Goal: Task Accomplishment & Management: Complete application form

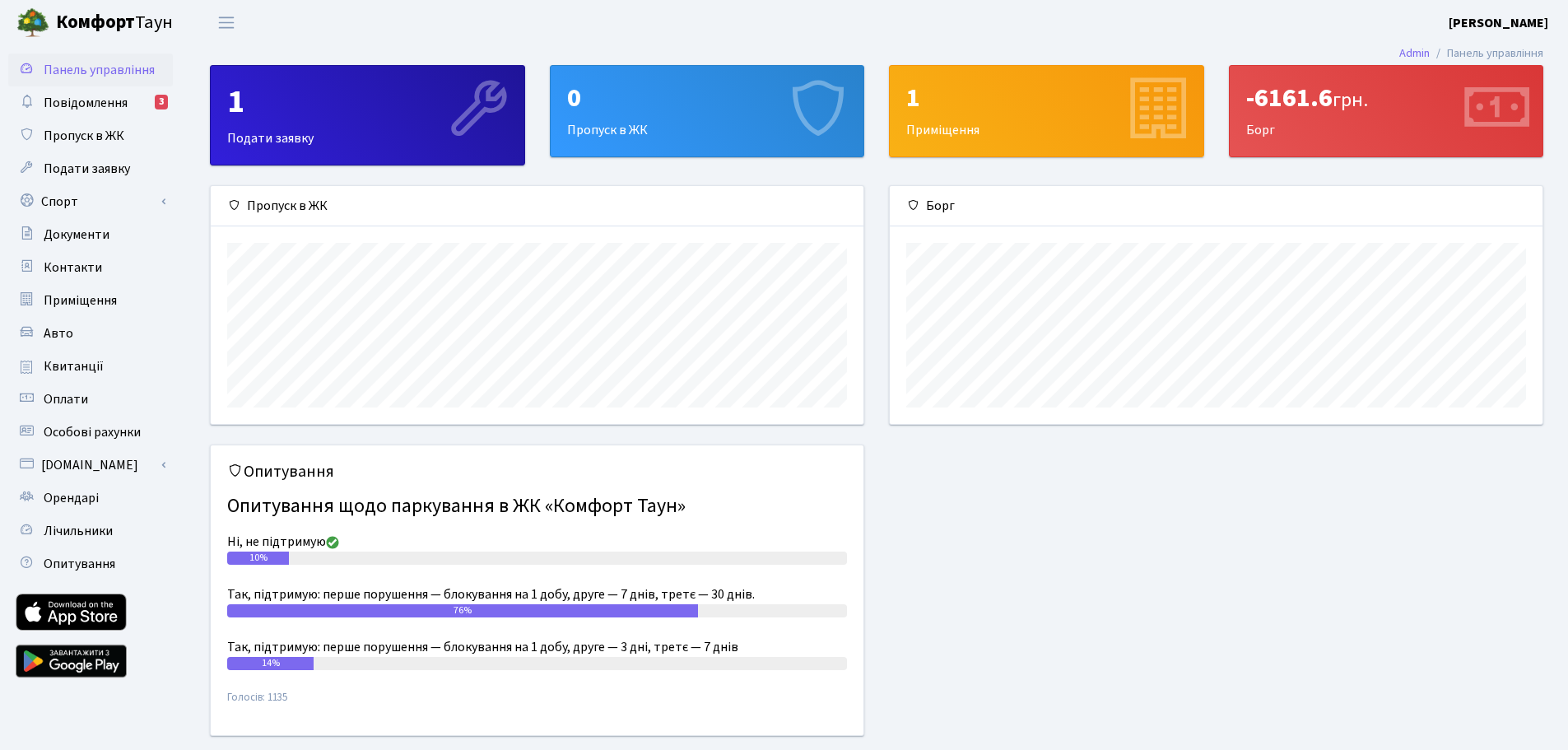
scroll to position [238, 653]
click at [85, 140] on span "Пропуск в ЖК" at bounding box center [84, 135] width 81 height 18
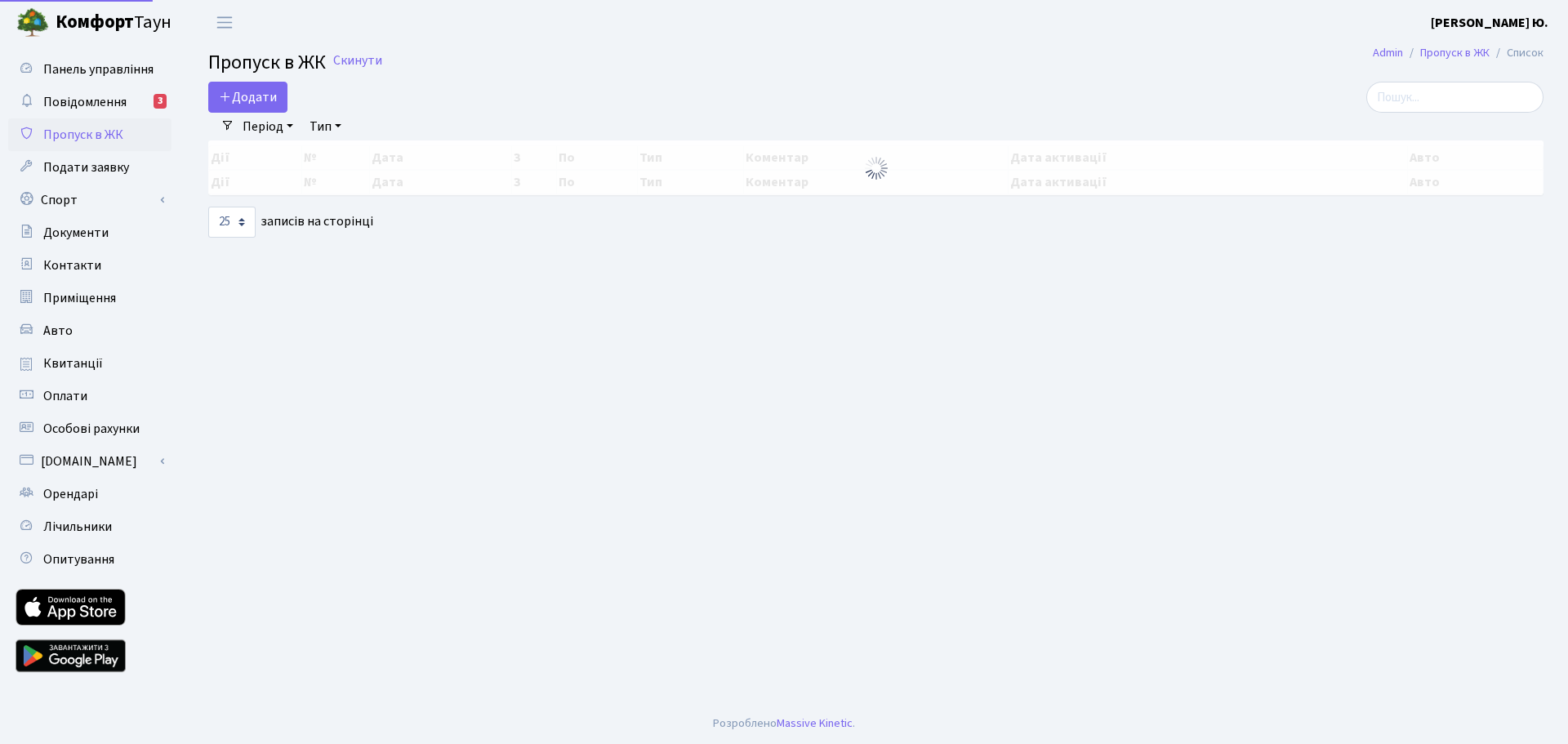
select select "25"
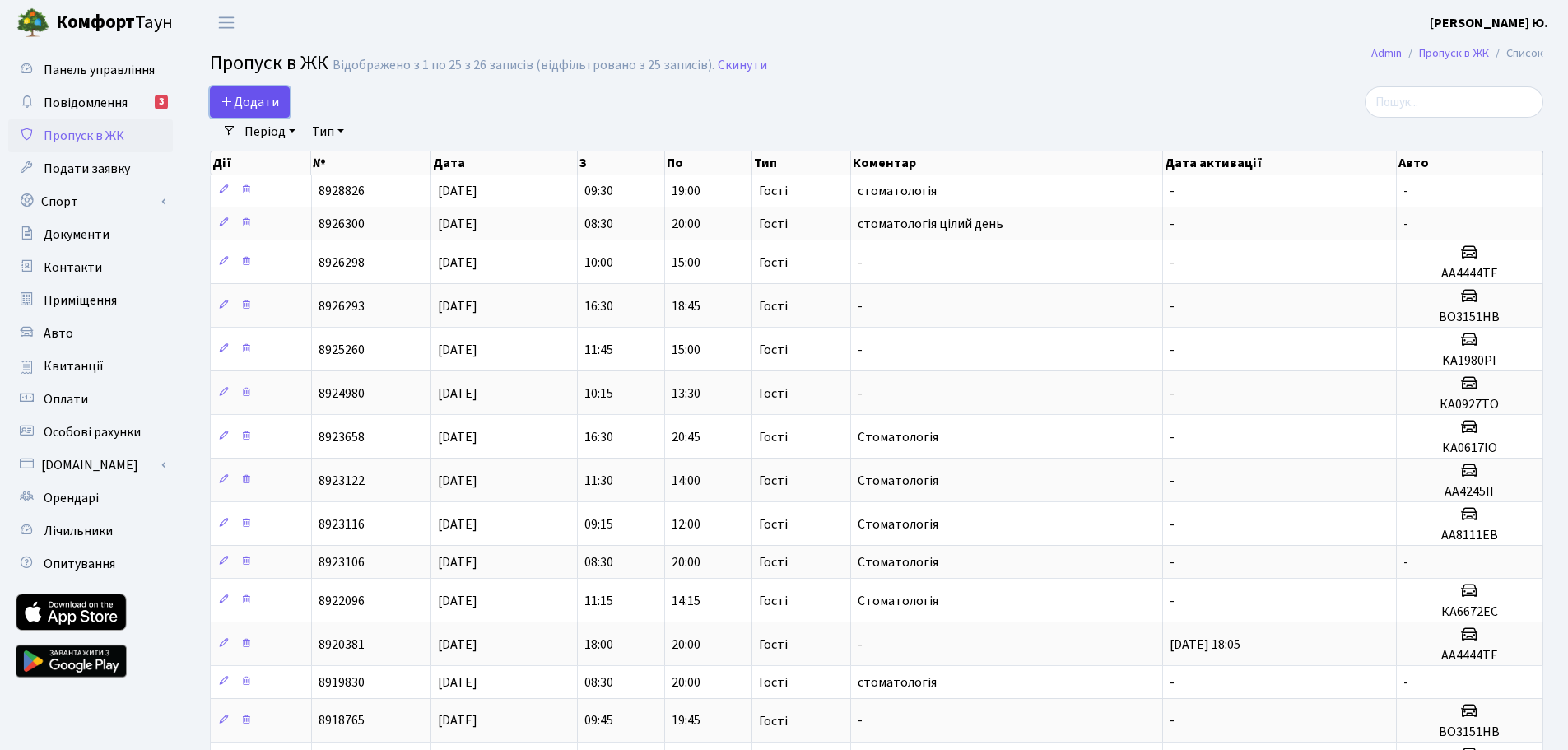
click at [265, 104] on span "Додати" at bounding box center [249, 102] width 59 height 18
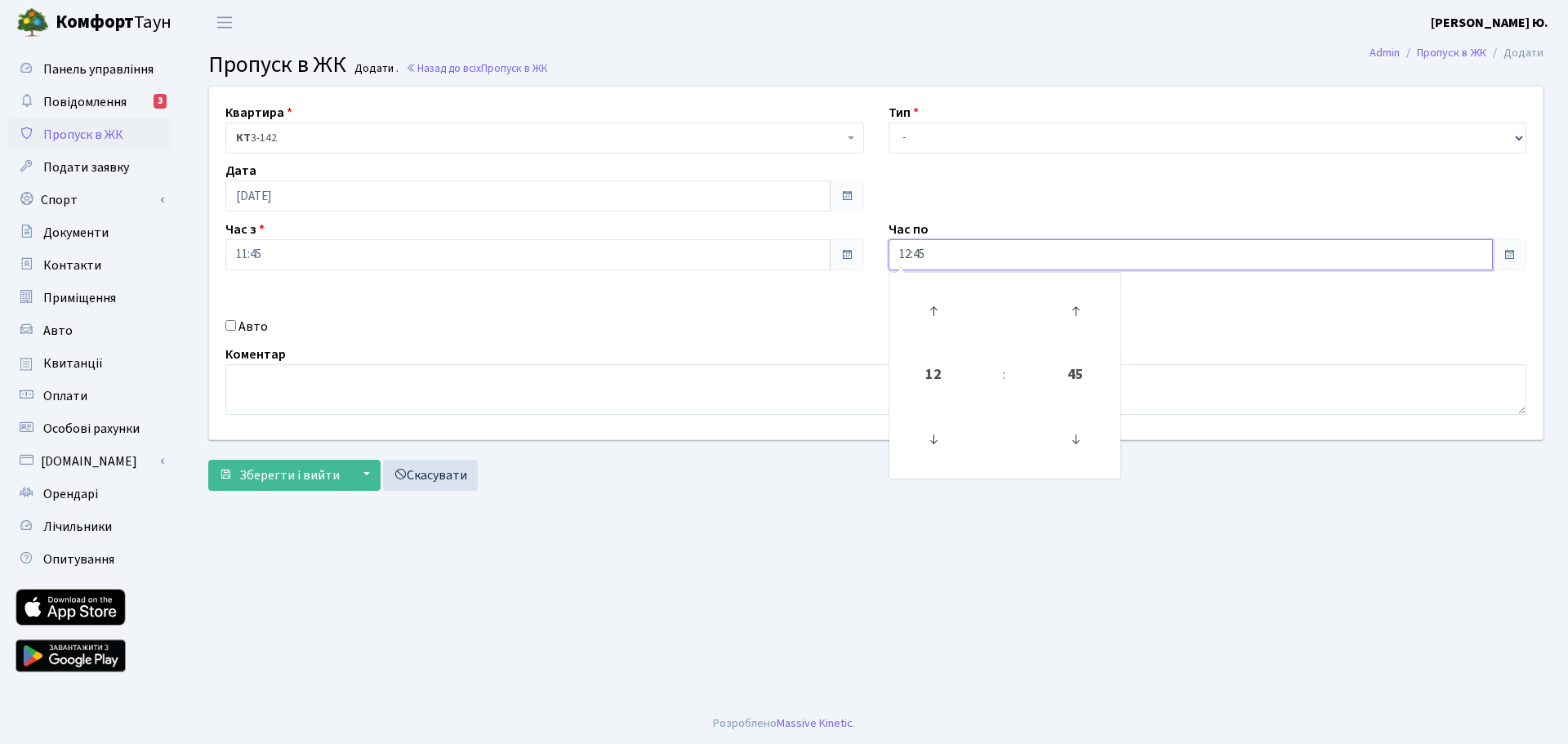
click at [968, 260] on input "12:45" at bounding box center [1191, 255] width 605 height 31
click at [933, 308] on icon at bounding box center [933, 311] width 44 height 44
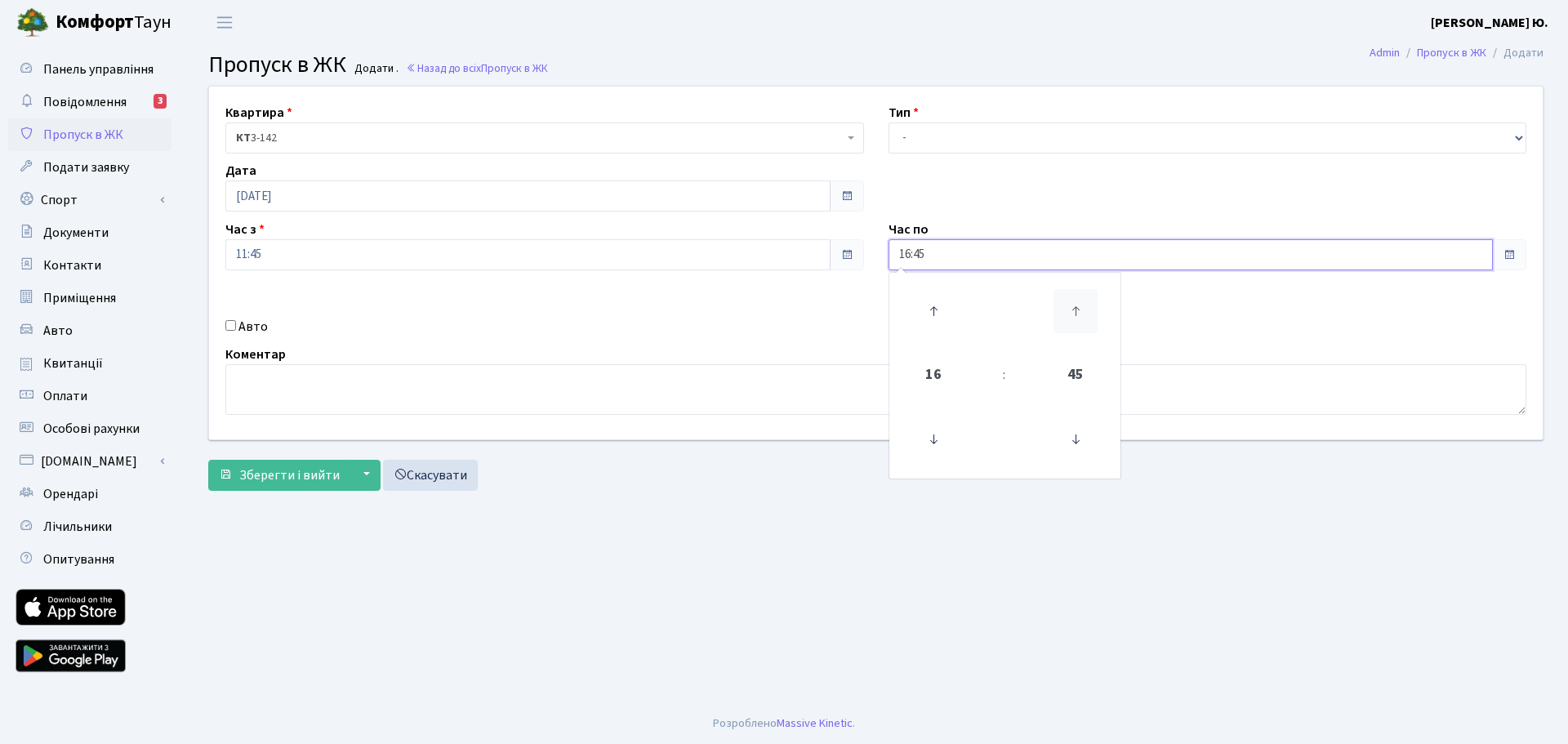
click at [1071, 308] on icon at bounding box center [1076, 311] width 44 height 44
click at [930, 312] on icon at bounding box center [933, 311] width 44 height 44
type input "20:00"
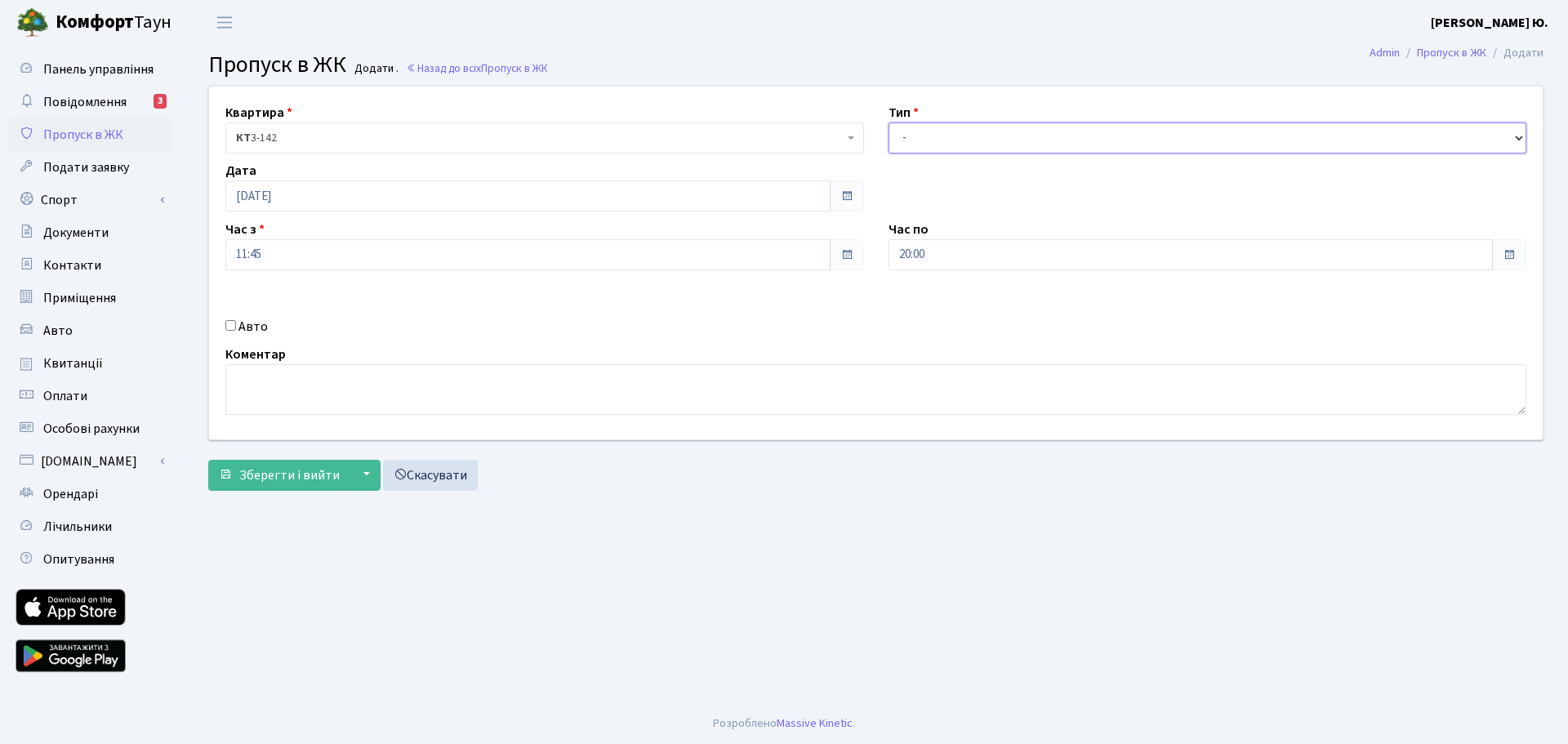
click at [944, 150] on select "- Доставка Таксі Гості Сервіс" at bounding box center [1207, 139] width 639 height 31
select select "3"
click at [888, 123] on select "- Доставка Таксі Гості Сервіс" at bounding box center [1207, 139] width 639 height 31
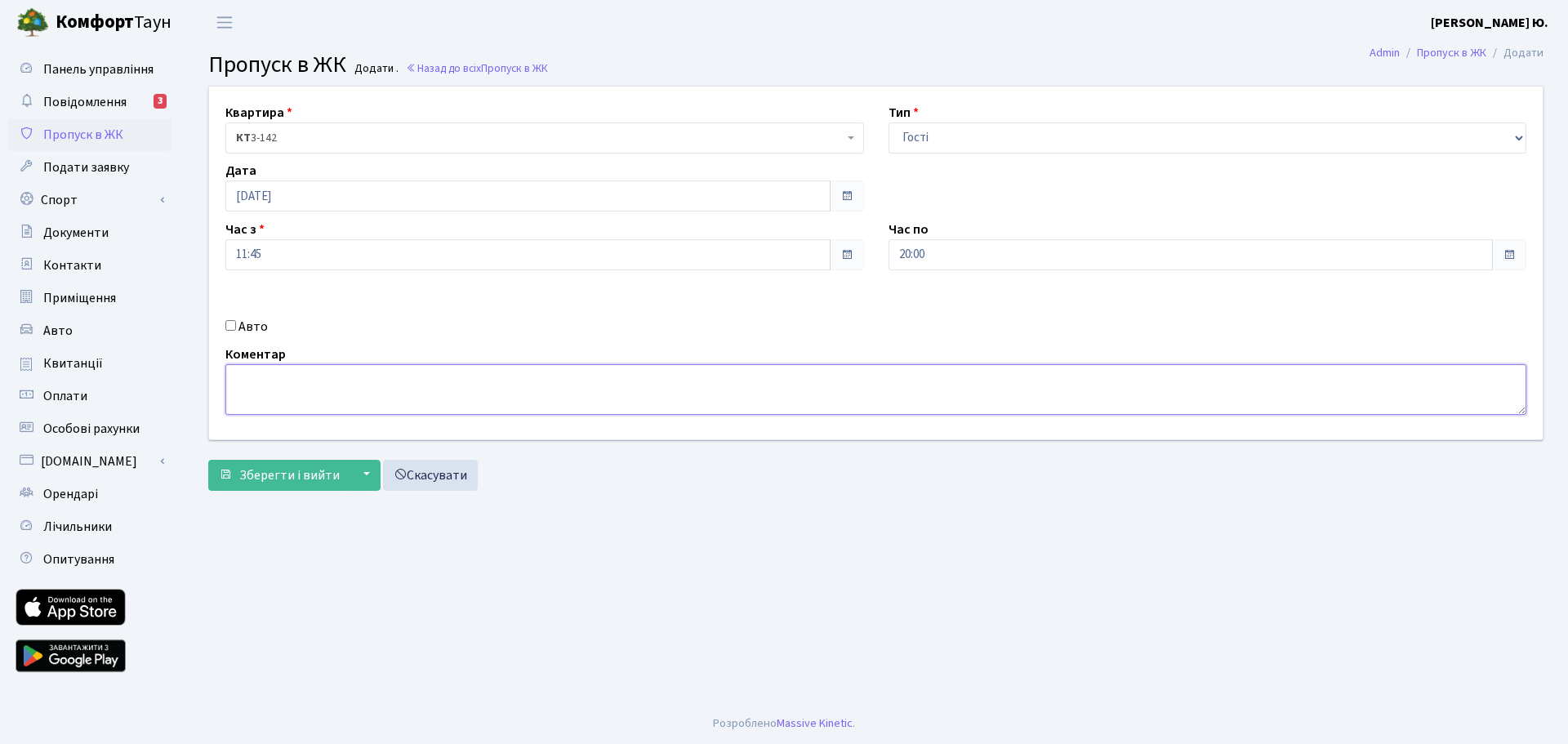
click at [488, 403] on textarea at bounding box center [876, 389] width 1300 height 51
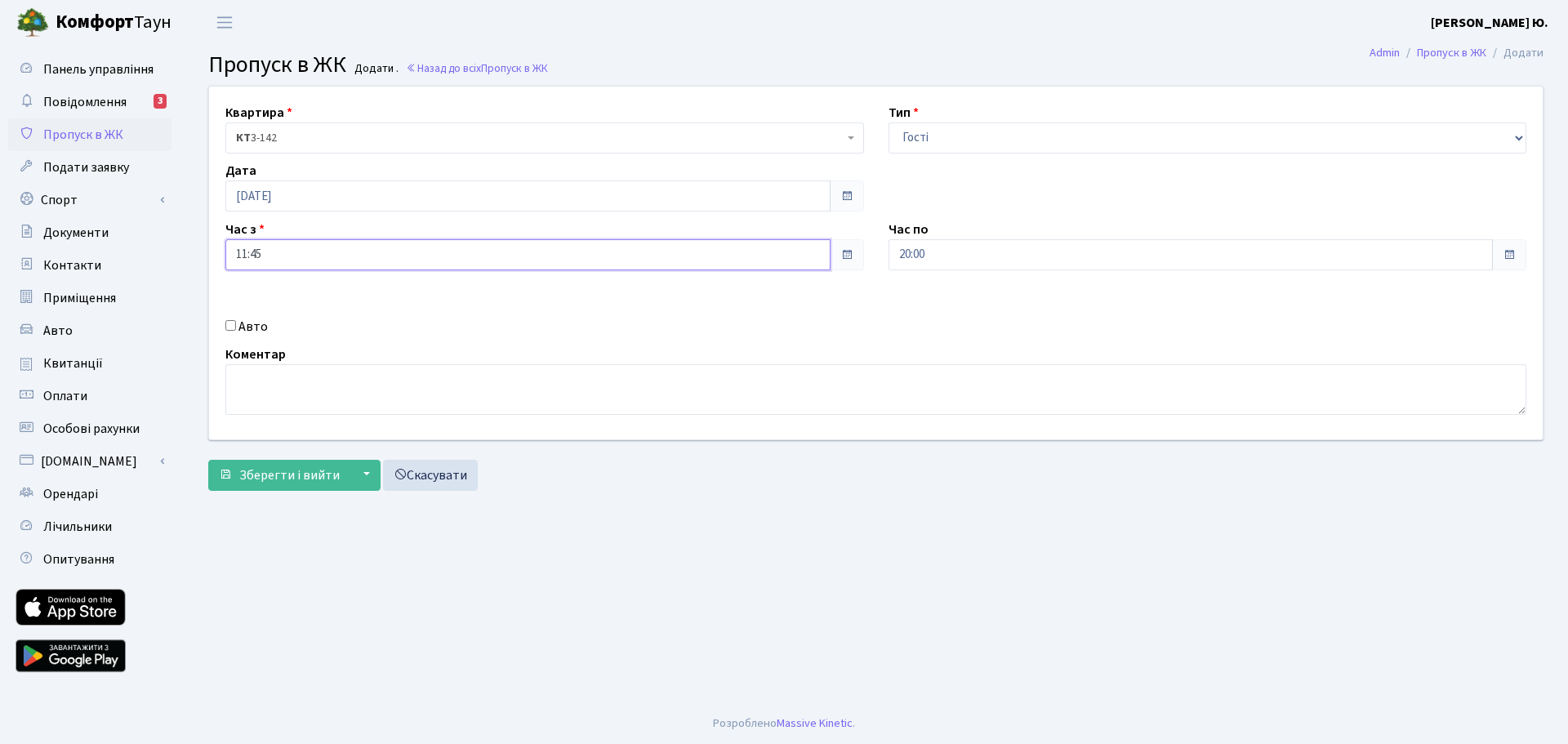
click at [281, 254] on input "11:45" at bounding box center [528, 255] width 605 height 31
type input "11:00"
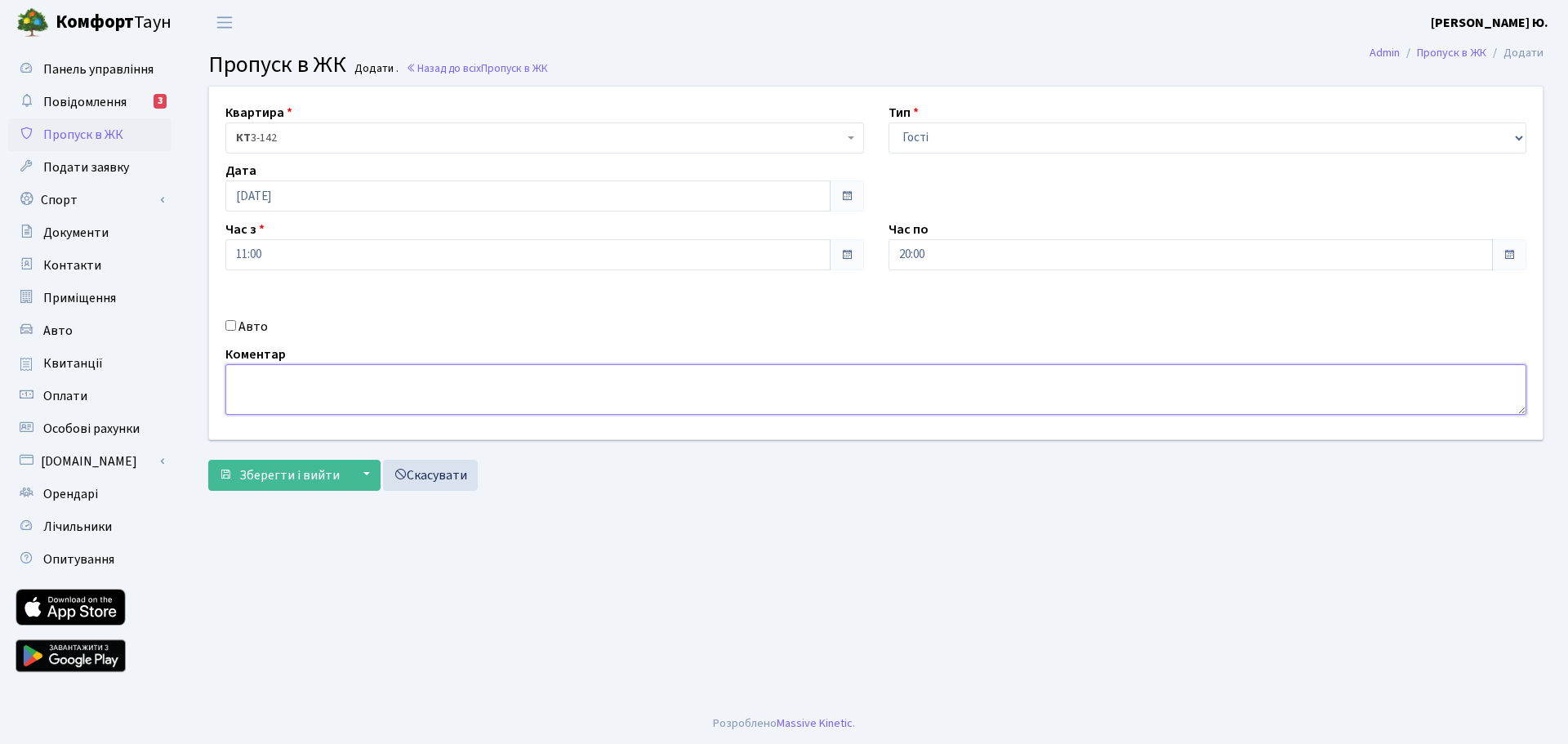
click at [512, 368] on textarea at bounding box center [876, 389] width 1300 height 51
type textarea "стоматологія"
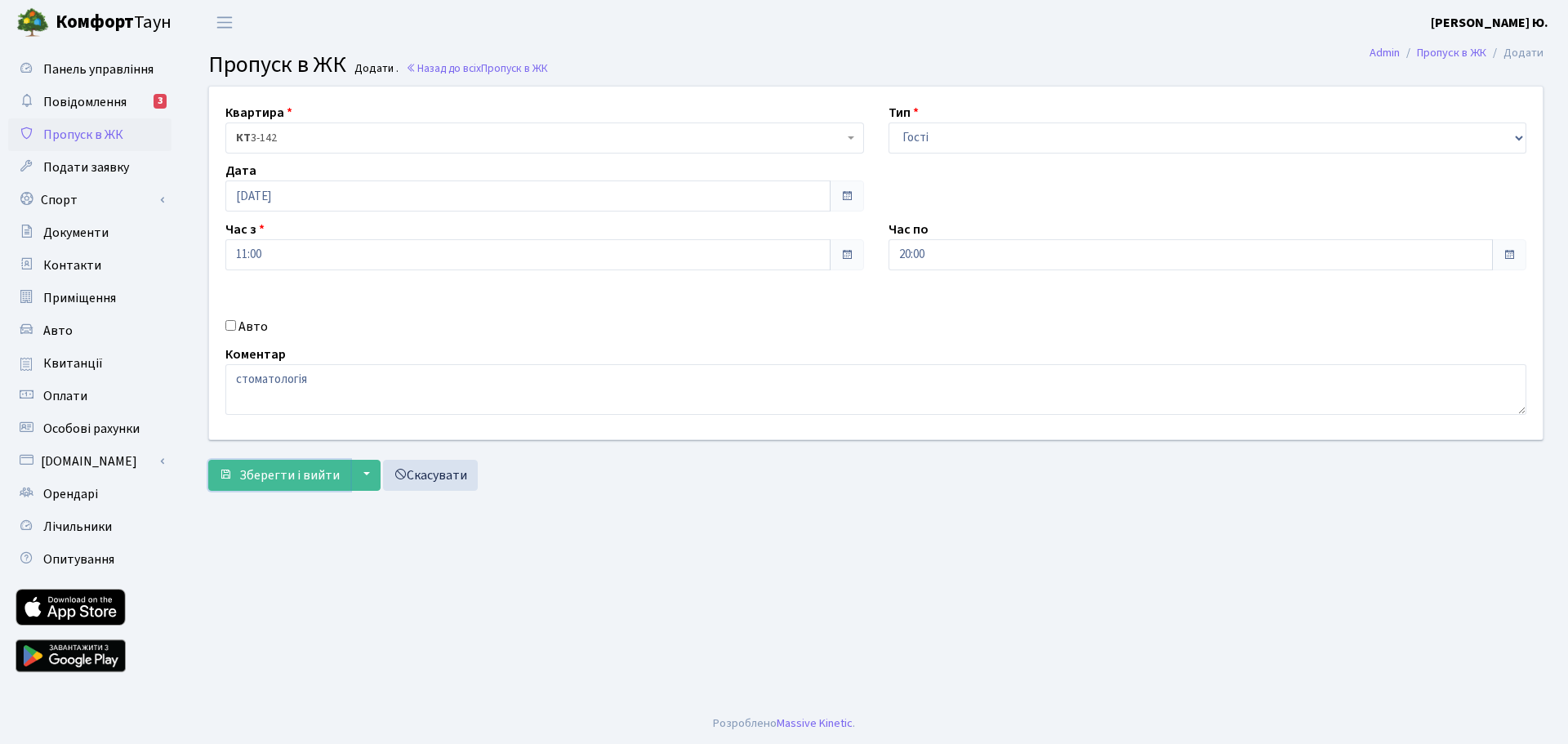
drag, startPoint x: 302, startPoint y: 478, endPoint x: 322, endPoint y: 436, distance: 46.5
click at [302, 477] on span "Зберегти і вийти" at bounding box center [289, 475] width 100 height 18
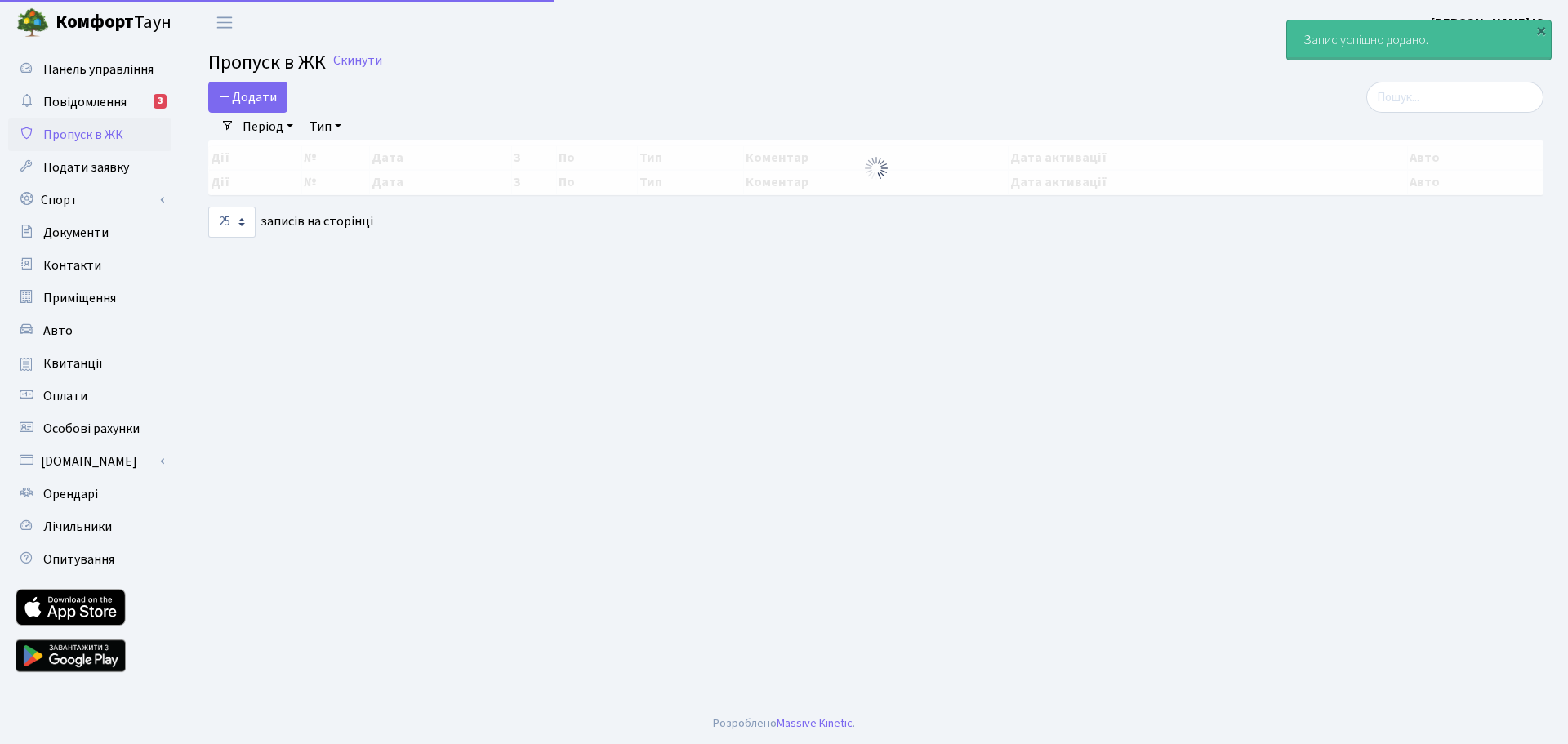
select select "25"
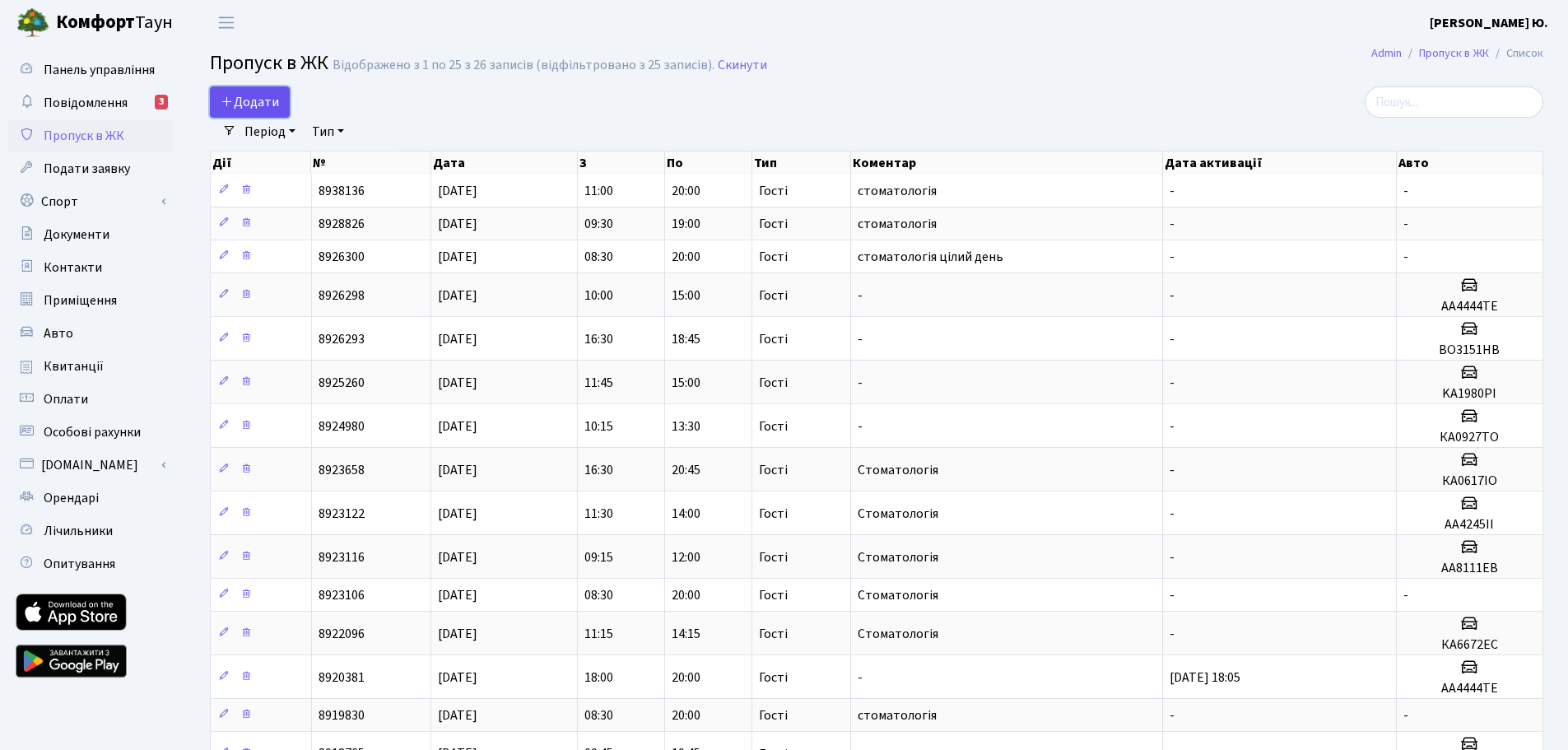
click at [278, 98] on span "Додати" at bounding box center [249, 102] width 59 height 18
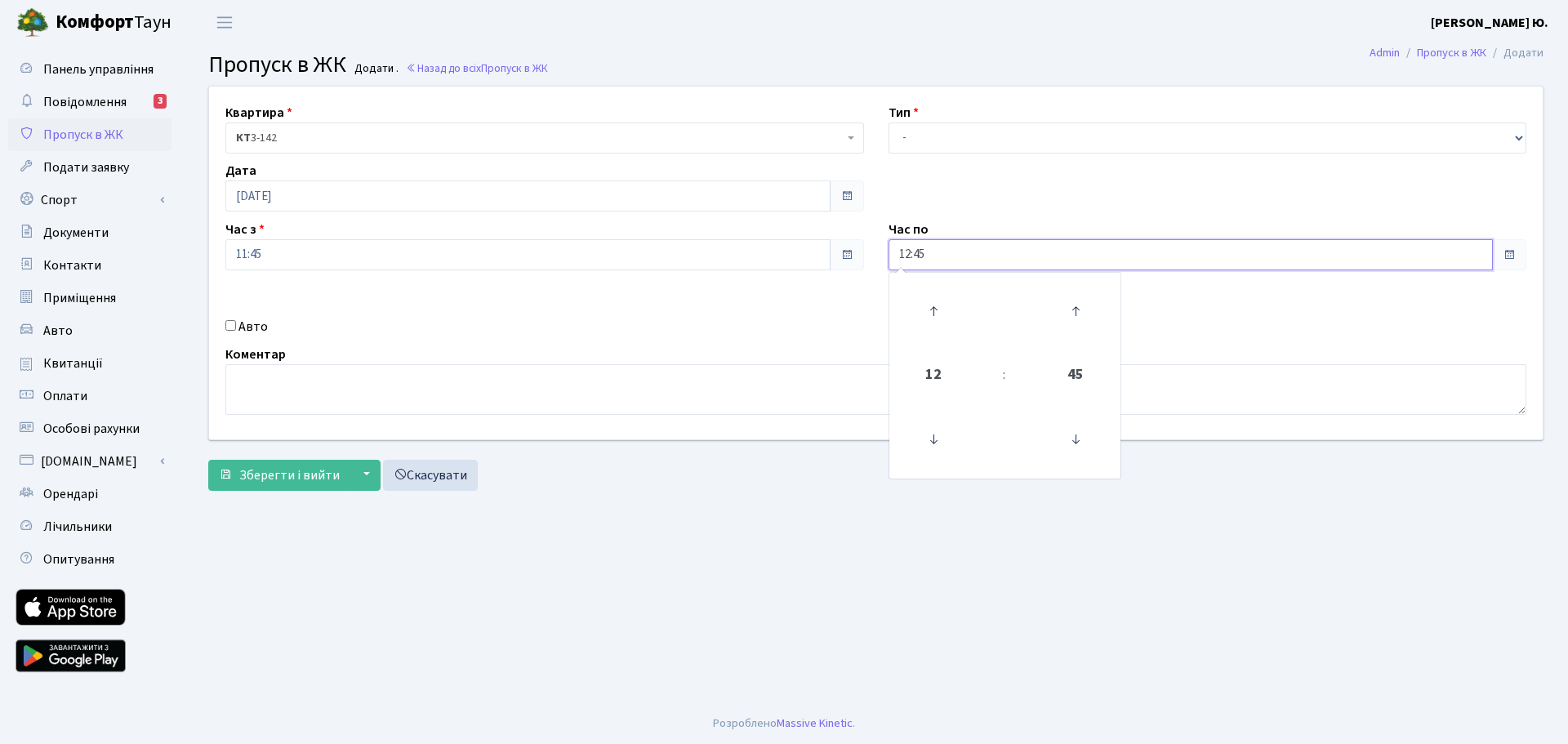
click at [960, 252] on input "12:45" at bounding box center [1191, 255] width 605 height 31
click at [940, 298] on icon at bounding box center [933, 311] width 44 height 44
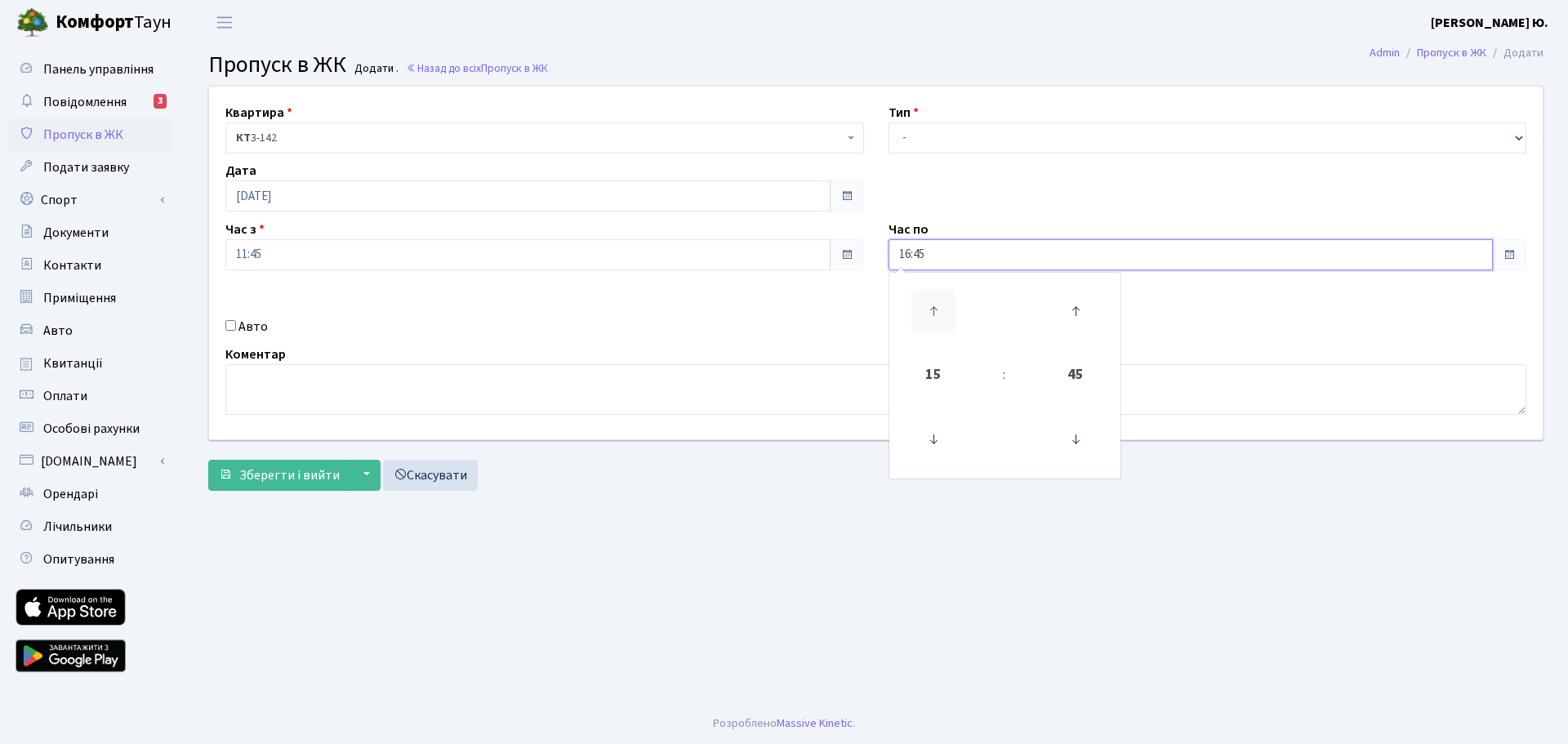
click at [940, 298] on icon at bounding box center [933, 311] width 44 height 44
type input "18:45"
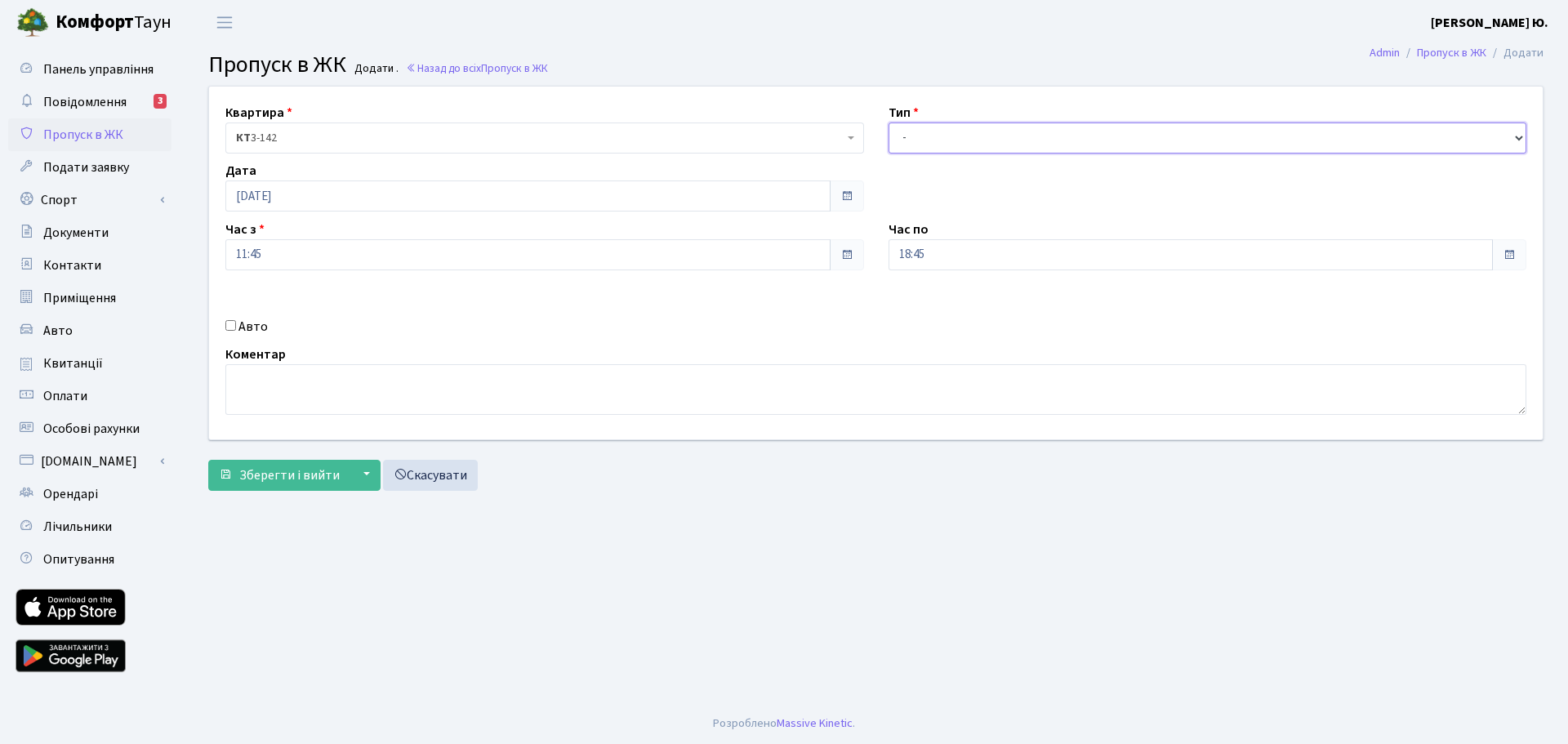
click at [939, 143] on select "- Доставка Таксі Гості Сервіс" at bounding box center [1207, 139] width 639 height 31
select select "3"
click at [888, 123] on select "- Доставка Таксі Гості Сервіс" at bounding box center [1207, 139] width 639 height 31
click at [240, 330] on label "Авто" at bounding box center [254, 327] width 30 height 19
click at [236, 330] on input "Авто" at bounding box center [231, 325] width 10 height 10
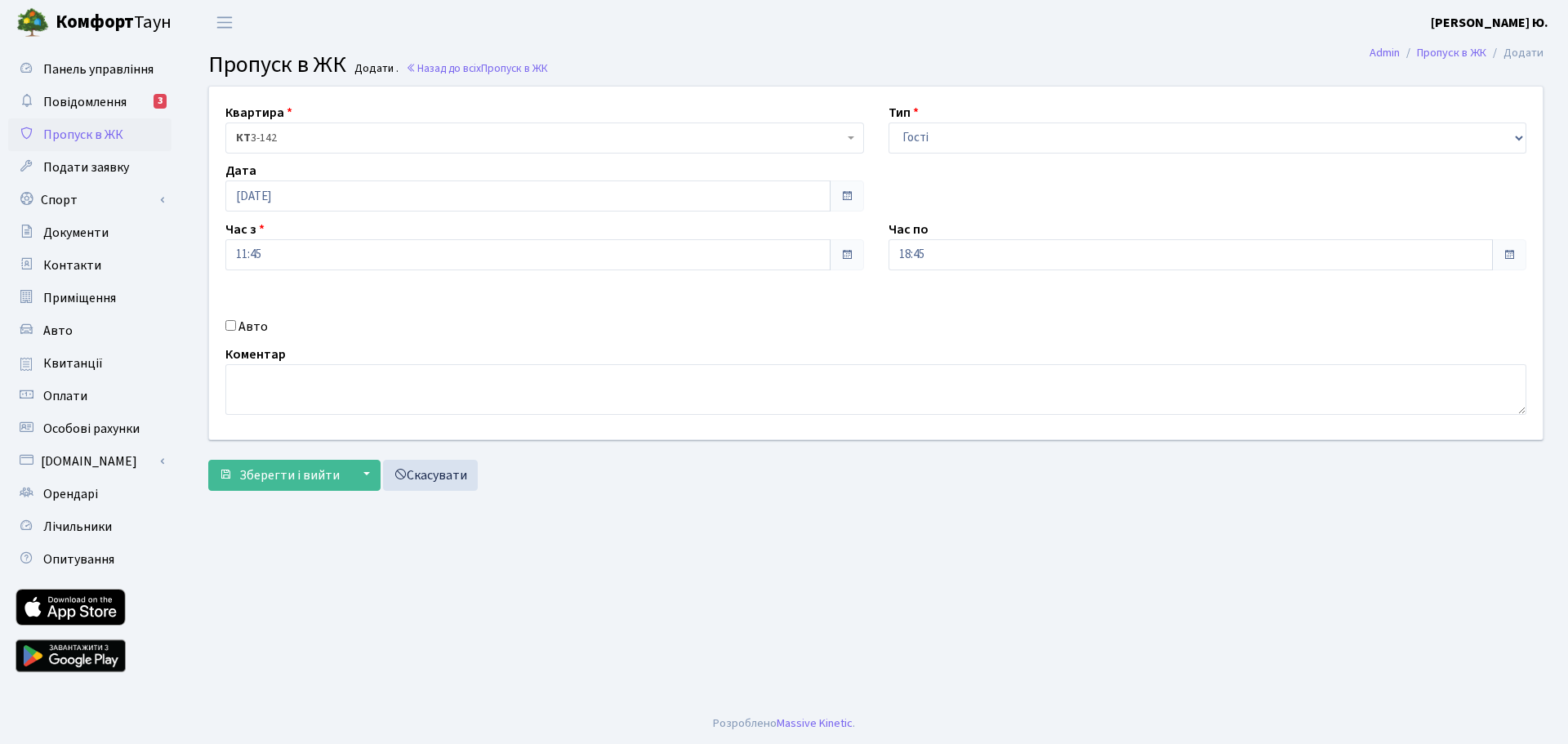
checkbox input "true"
click at [953, 315] on input "text" at bounding box center [1207, 313] width 639 height 31
paste input "КА0808ТЕ"
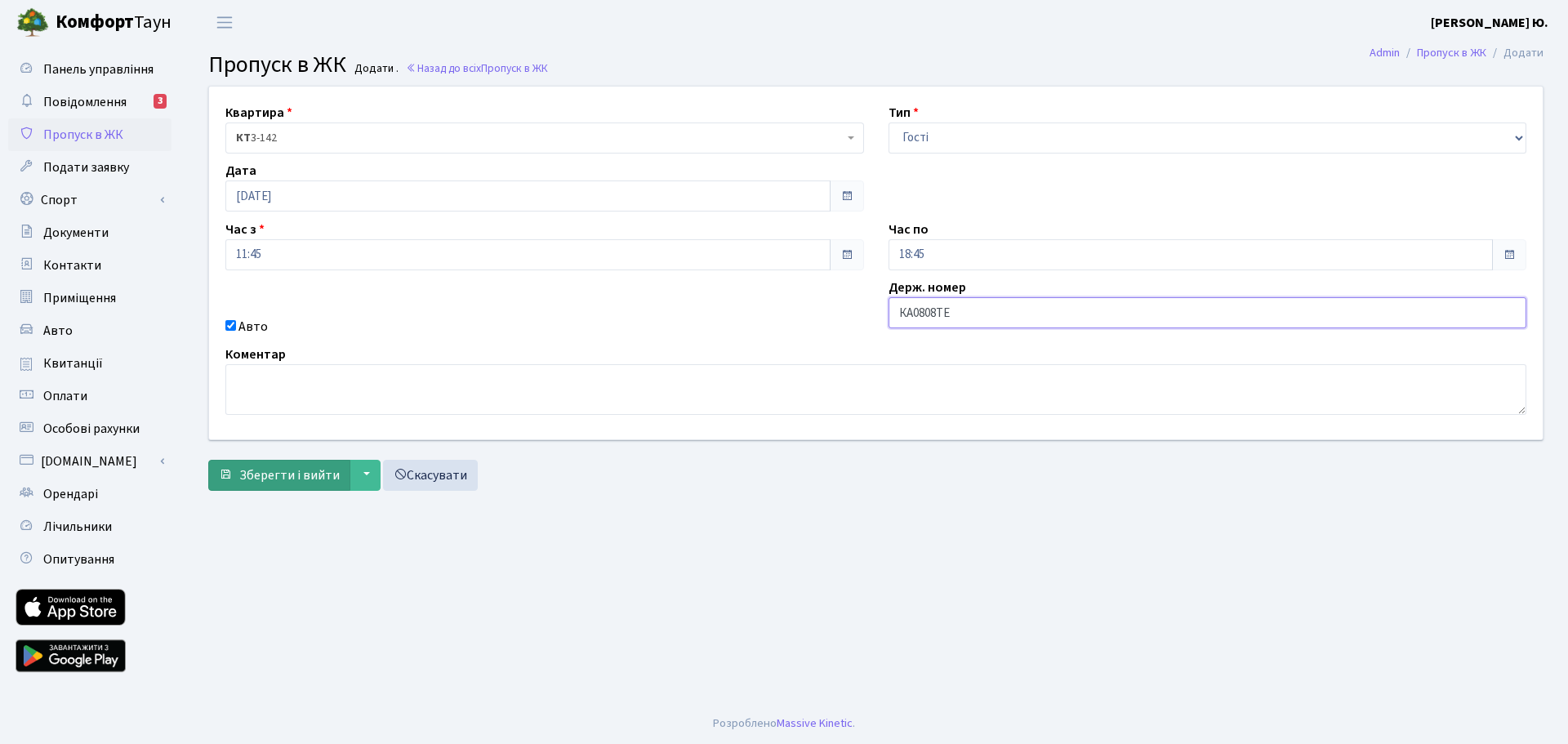
type input "КА0808ТЕ"
click at [279, 481] on span "Зберегти і вийти" at bounding box center [289, 475] width 100 height 18
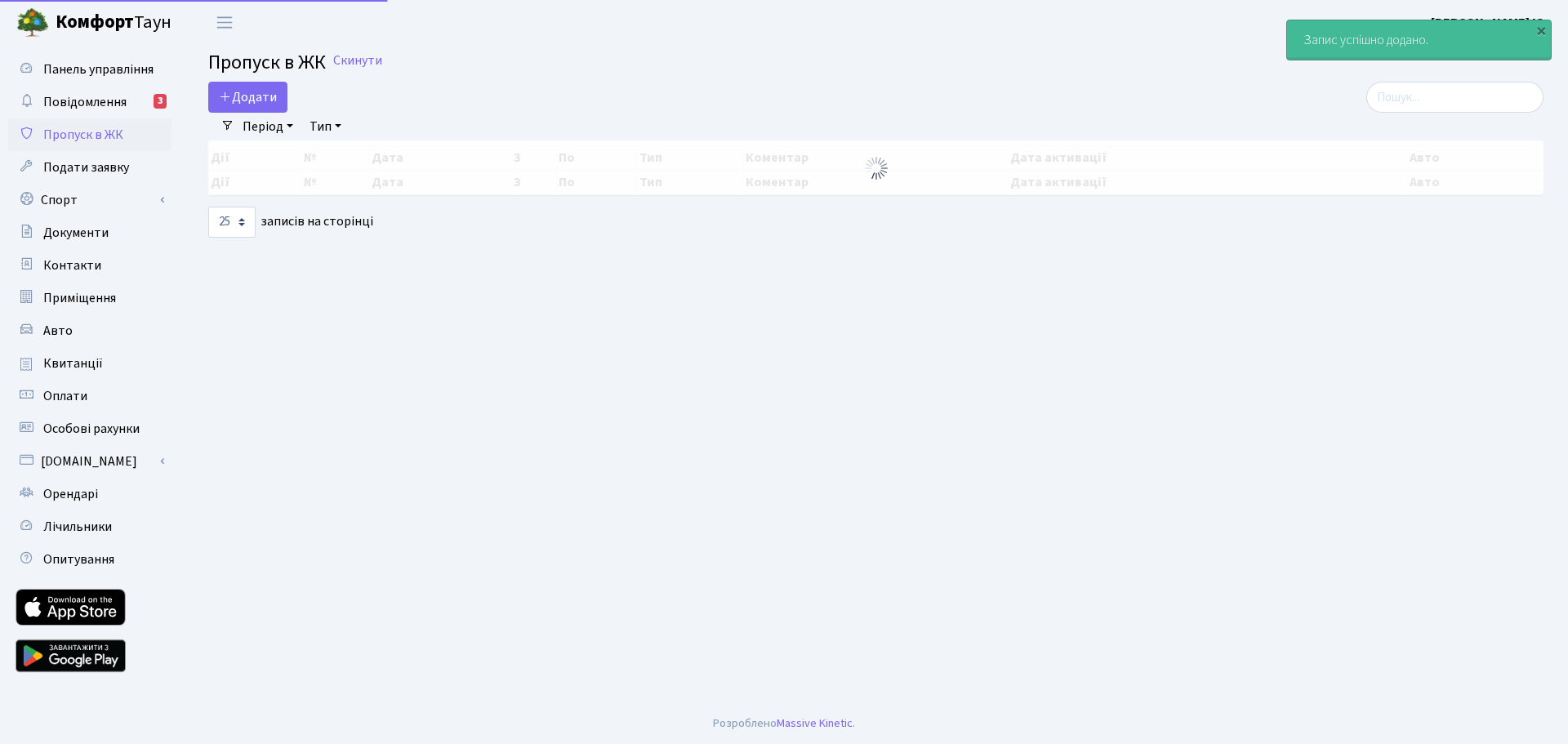
select select "25"
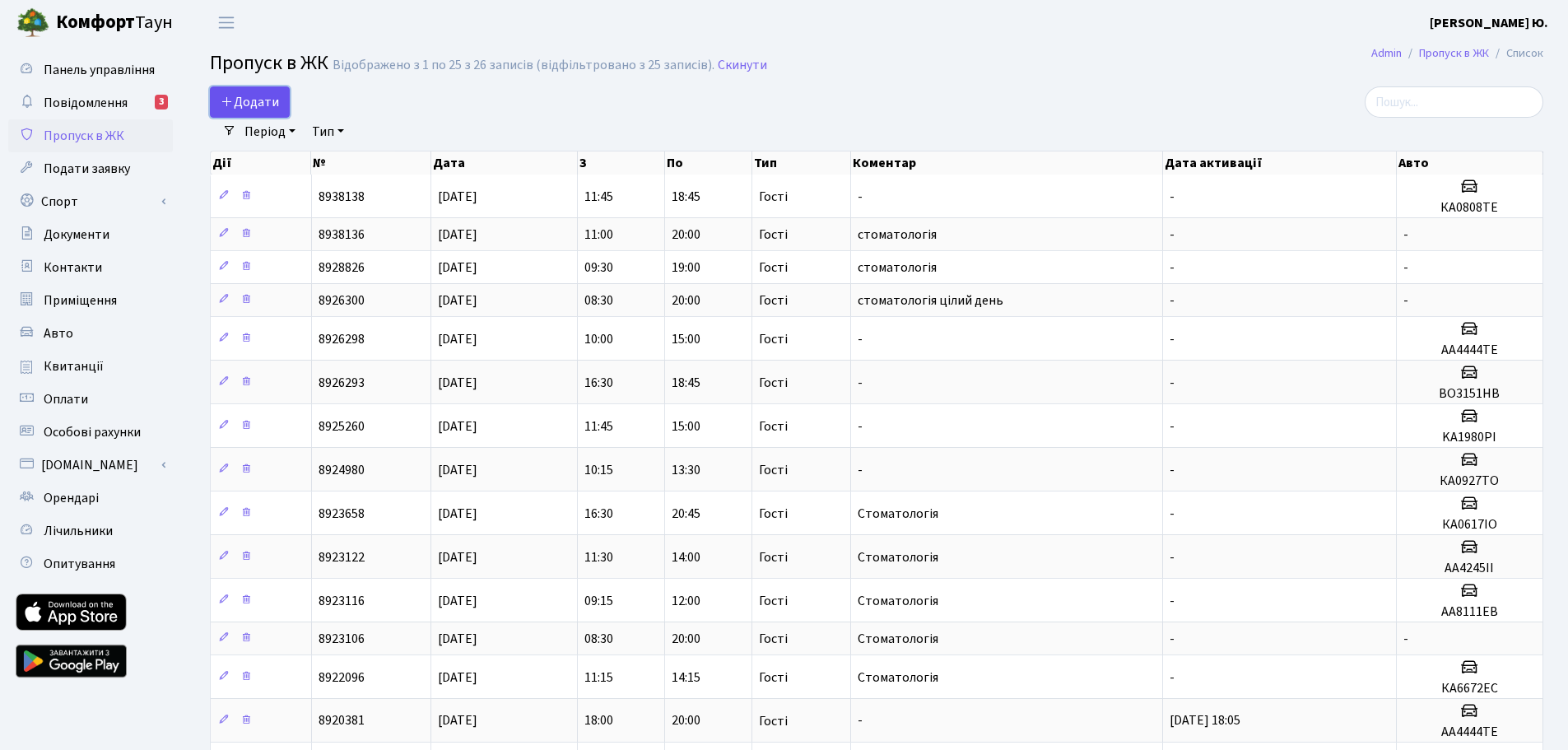
click at [280, 111] on link "Додати" at bounding box center [249, 102] width 80 height 32
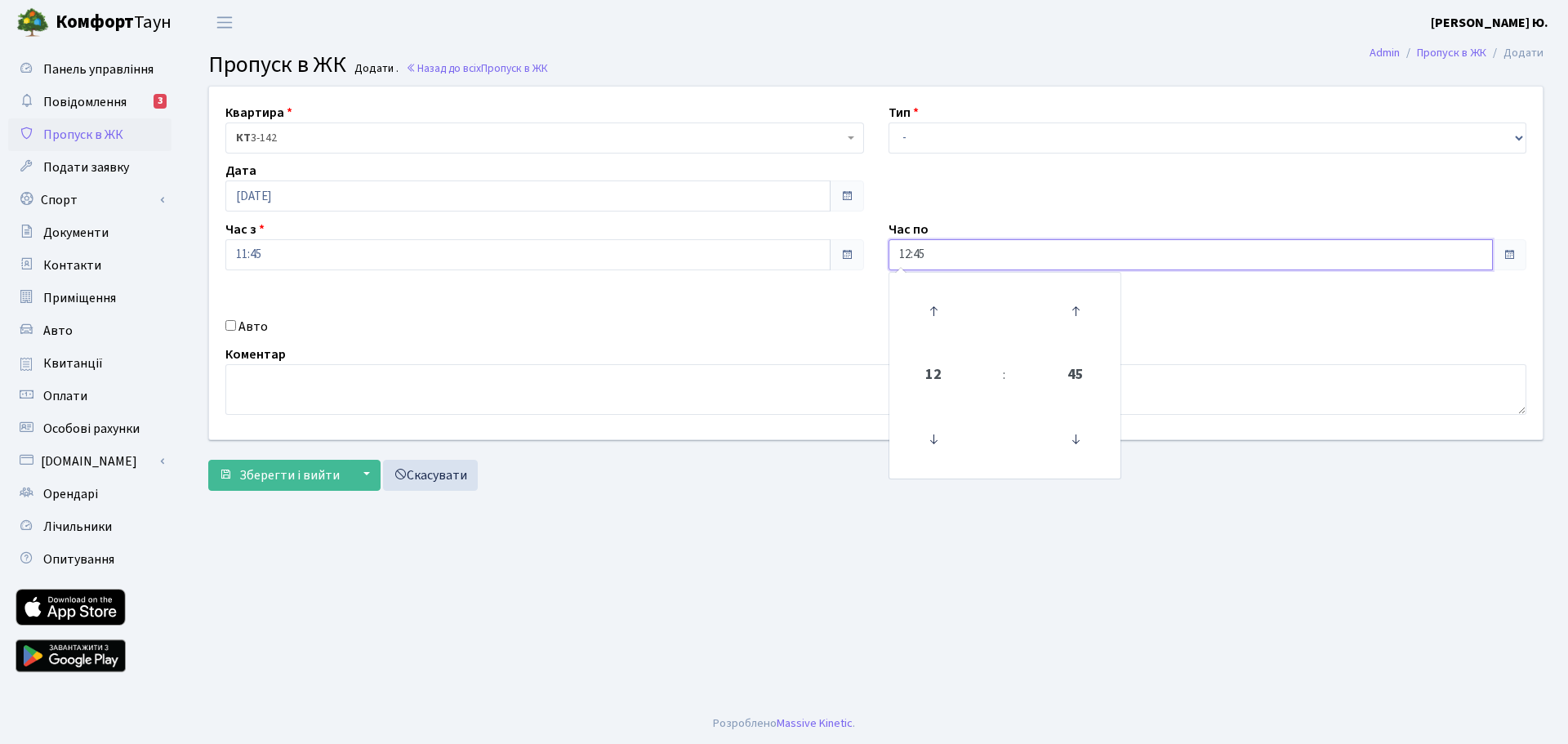
drag, startPoint x: 975, startPoint y: 258, endPoint x: 891, endPoint y: 265, distance: 84.3
click at [891, 265] on input "12:45" at bounding box center [1191, 255] width 605 height 31
type input "16:00"
click at [970, 132] on select "- Доставка Таксі Гості Сервіс" at bounding box center [1207, 139] width 639 height 31
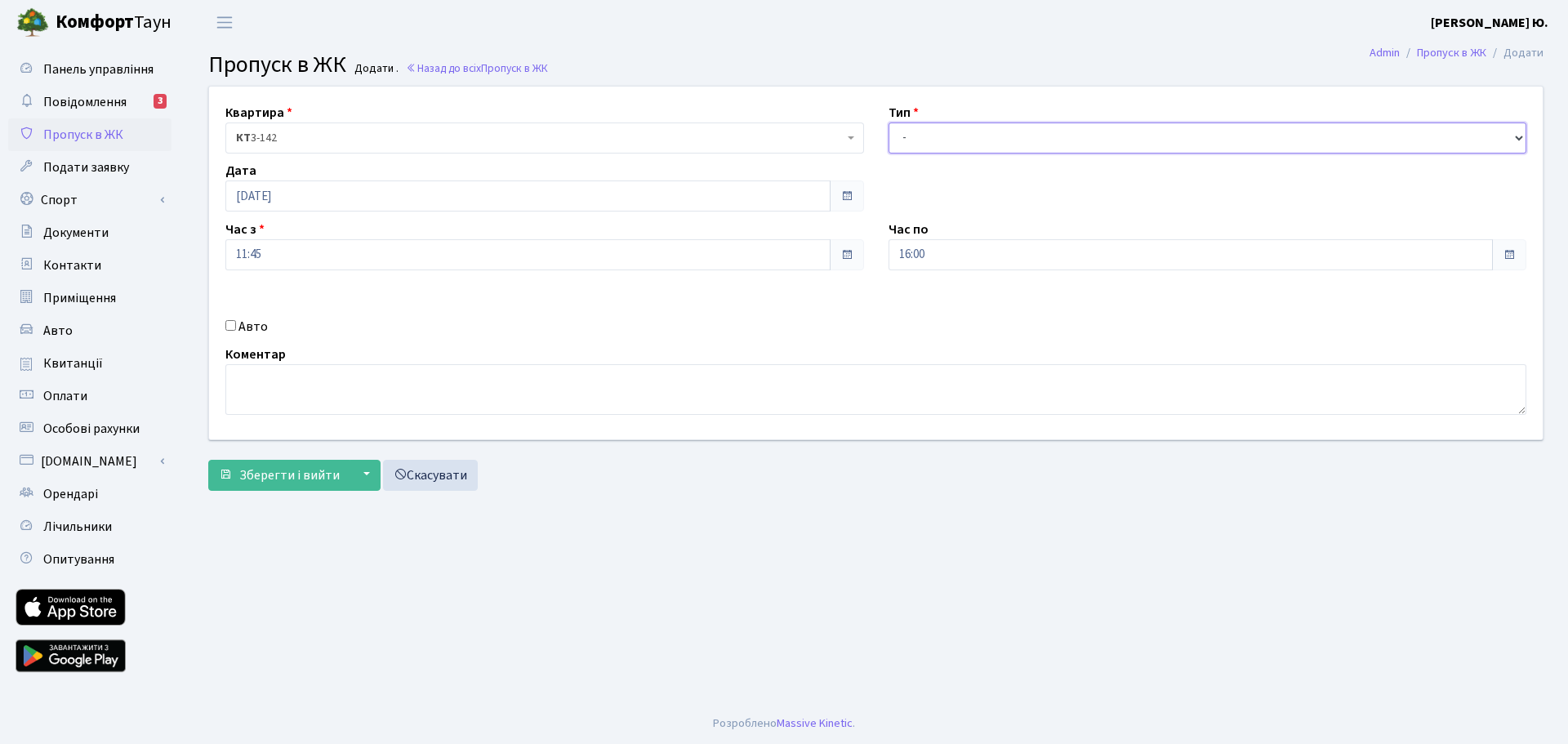
select select "3"
click at [888, 123] on select "- Доставка Таксі Гості Сервіс" at bounding box center [1207, 139] width 639 height 31
click at [258, 325] on label "Авто" at bounding box center [254, 327] width 30 height 19
click at [236, 325] on input "Авто" at bounding box center [231, 325] width 10 height 10
checkbox input "true"
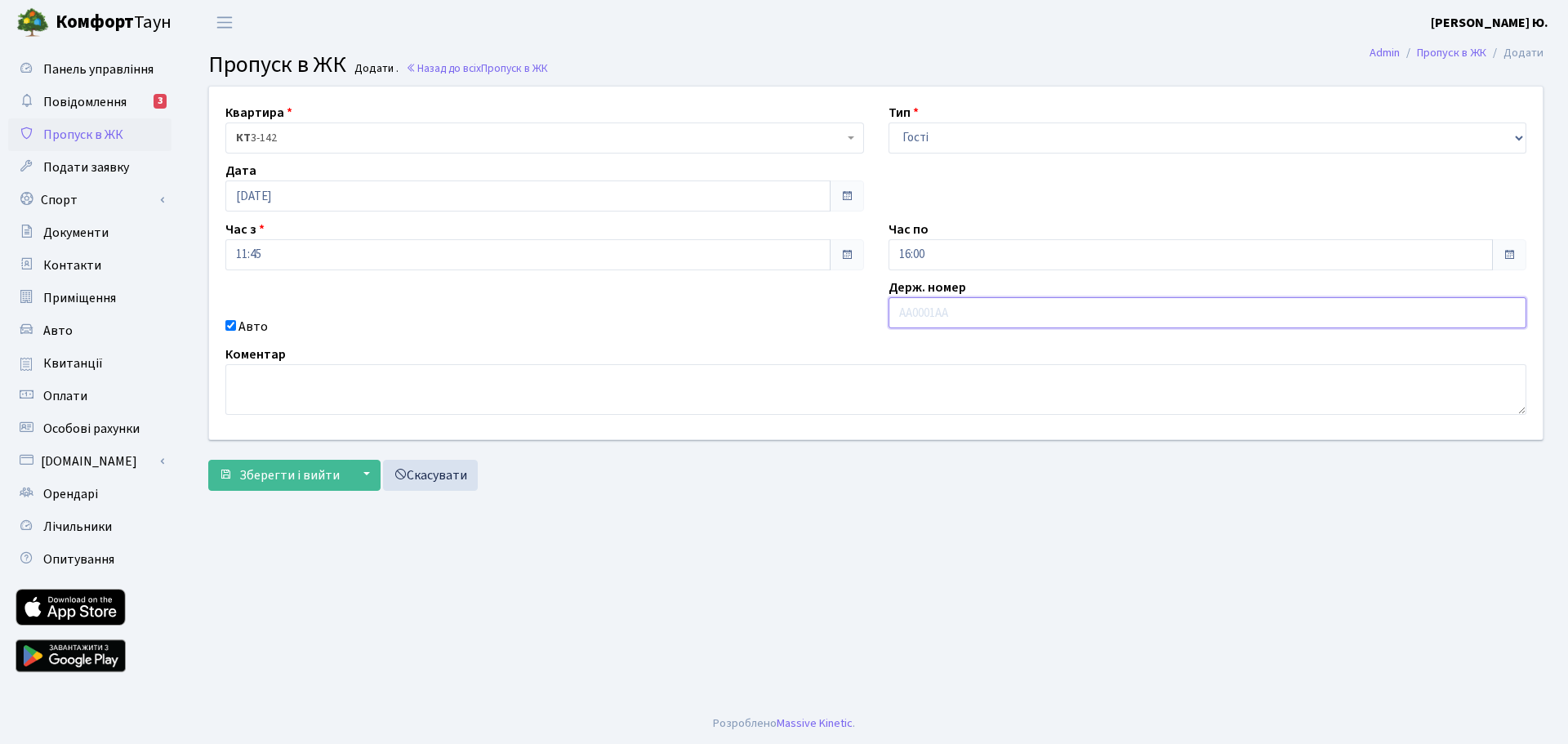
click at [969, 320] on input "text" at bounding box center [1207, 313] width 639 height 31
paste input "КА6672ЕС"
type input "КА6672ЕС"
click at [275, 472] on span "Зберегти і вийти" at bounding box center [289, 475] width 100 height 18
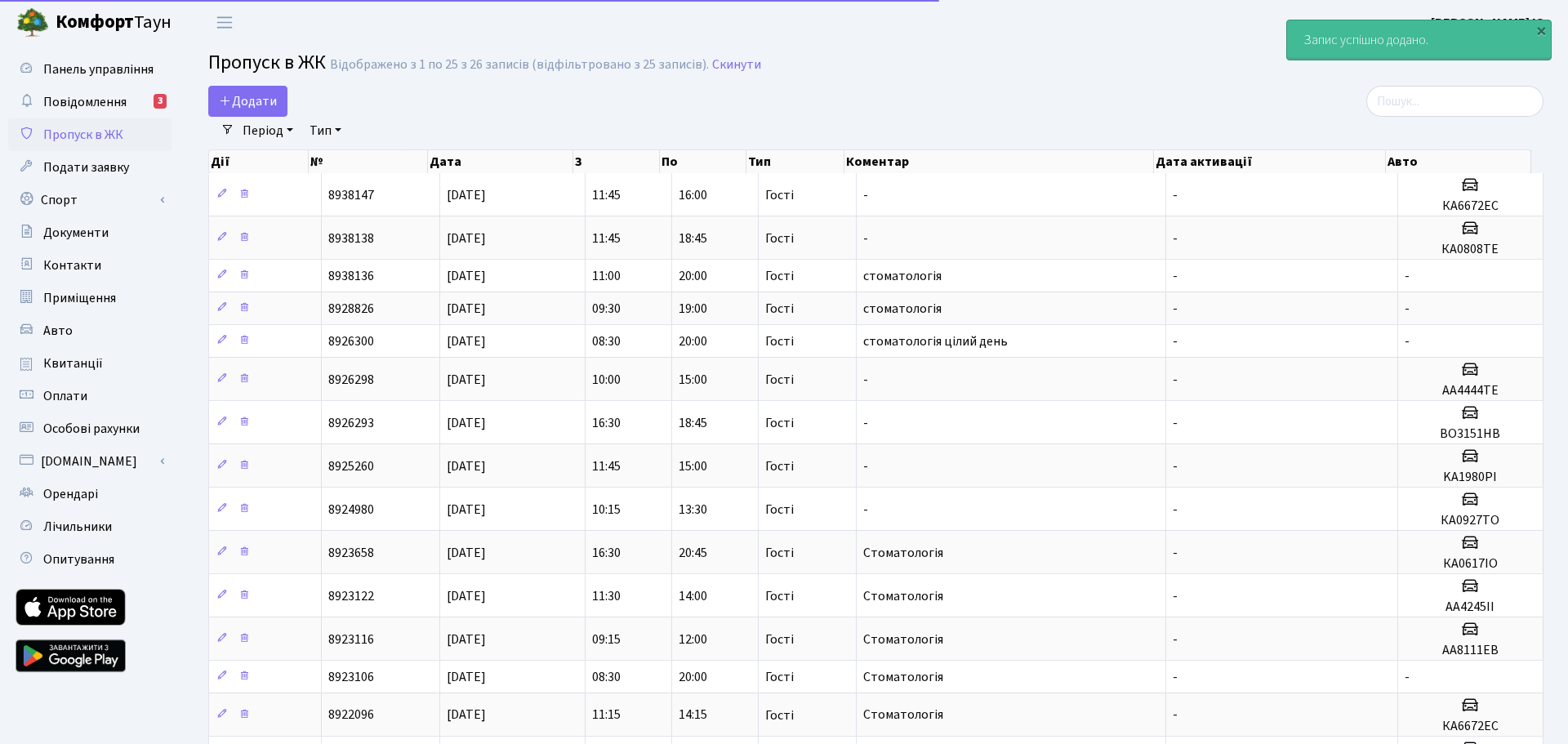
select select "25"
